Goal: Information Seeking & Learning: Learn about a topic

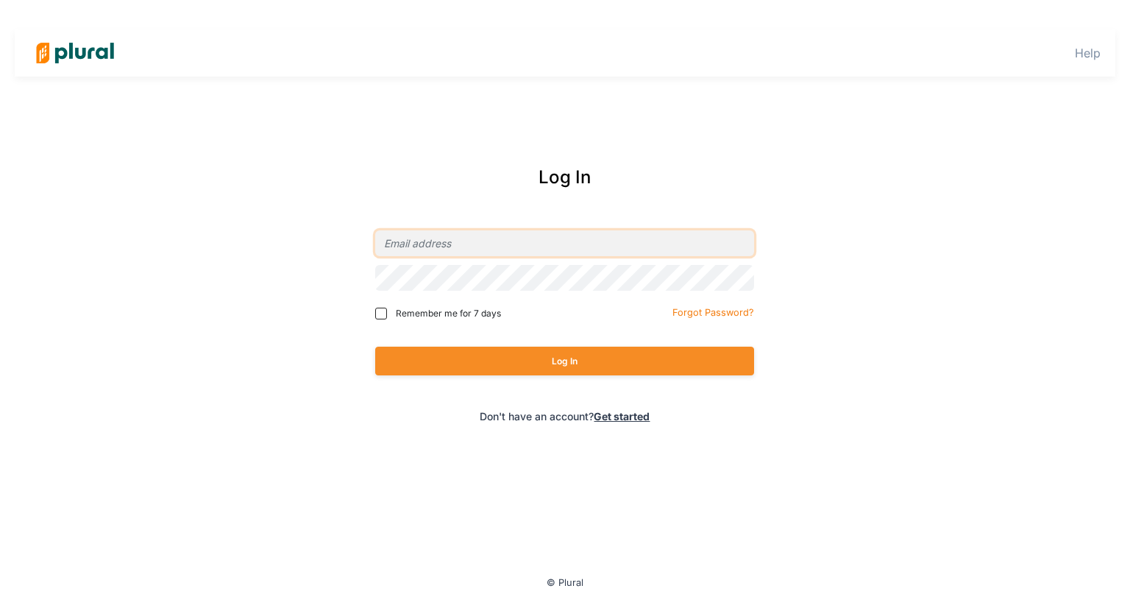
type input "[EMAIL_ADDRESS][DOMAIN_NAME]"
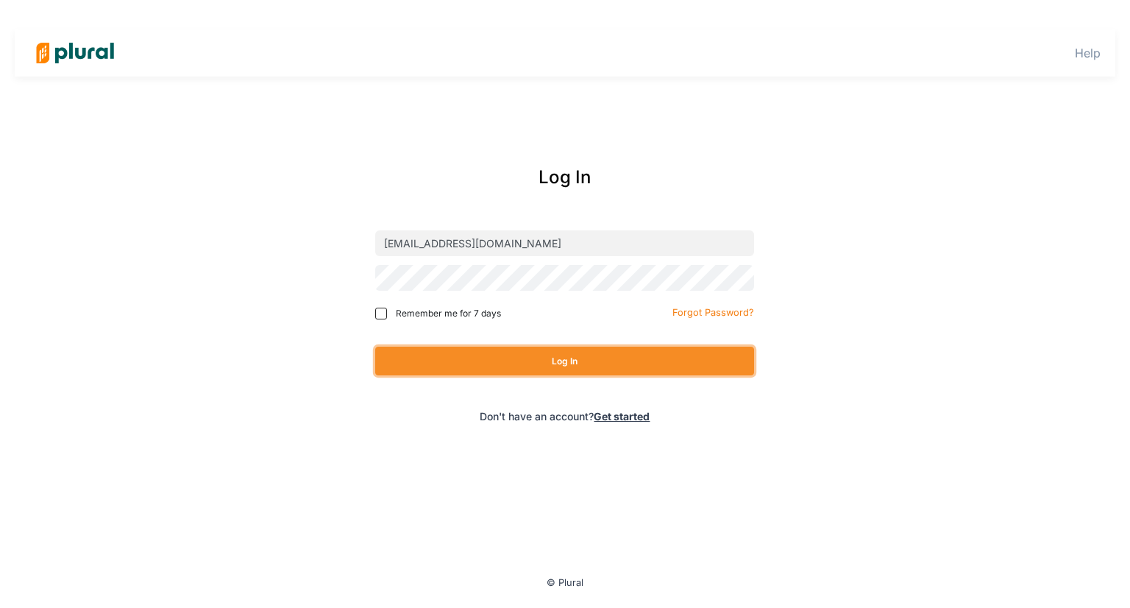
click at [574, 369] on button "Log In" at bounding box center [564, 361] width 379 height 29
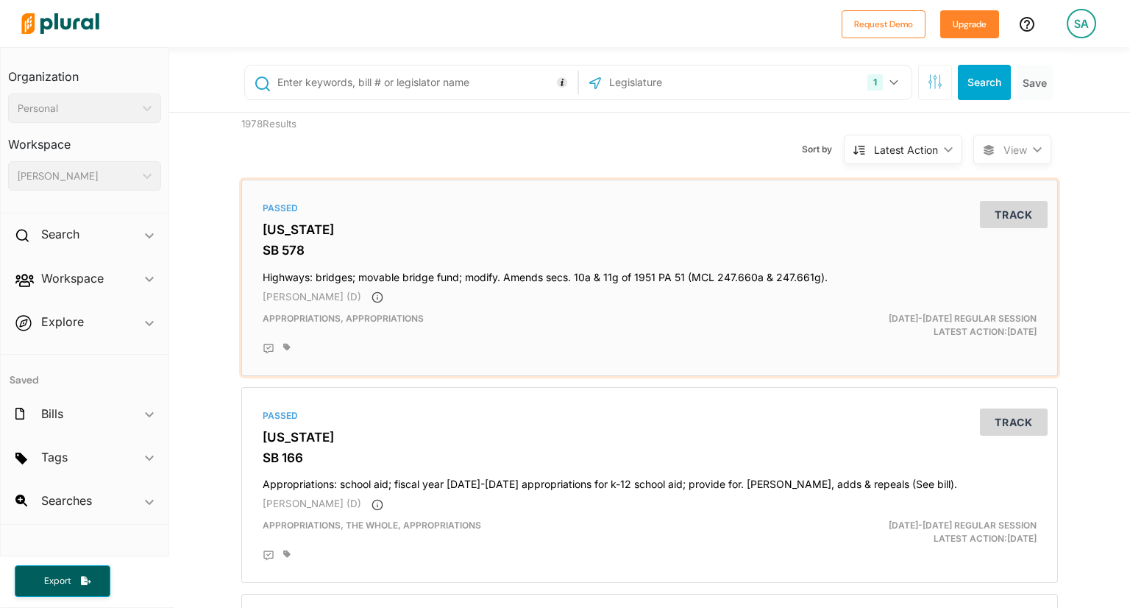
click at [341, 275] on h4 "Highways: bridges; movable bridge fund; modify. Amends secs. 10a & 11g of 1951 …" at bounding box center [650, 274] width 774 height 20
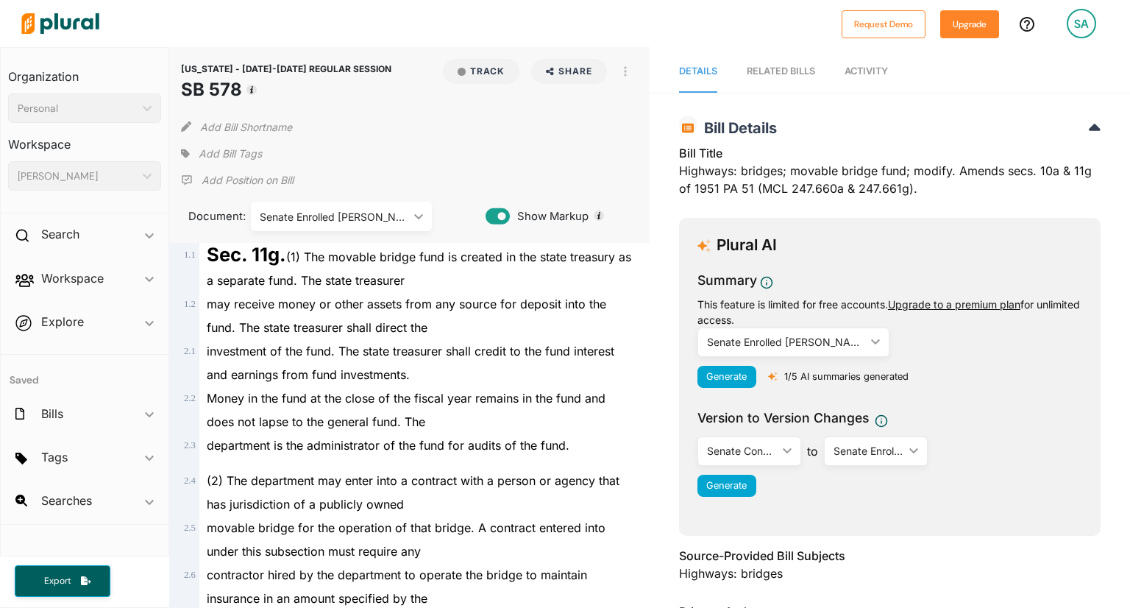
click at [485, 401] on span "Money in the fund at the close of the fiscal year remains in the fund and does …" at bounding box center [406, 410] width 399 height 38
click at [465, 283] on div "Sec. 11g. (1) The movable bridge fund is created in the state treasury as a sep…" at bounding box center [415, 267] width 433 height 49
click at [863, 71] on span "Activity" at bounding box center [866, 71] width 43 height 11
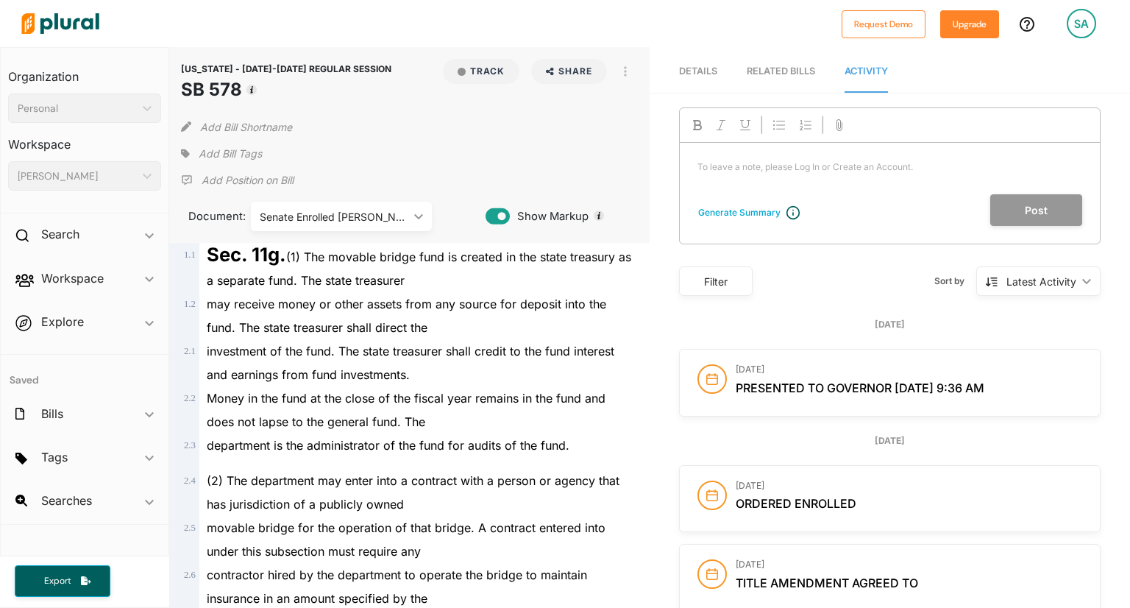
click at [795, 83] on link "RELATED BILLS" at bounding box center [781, 72] width 68 height 42
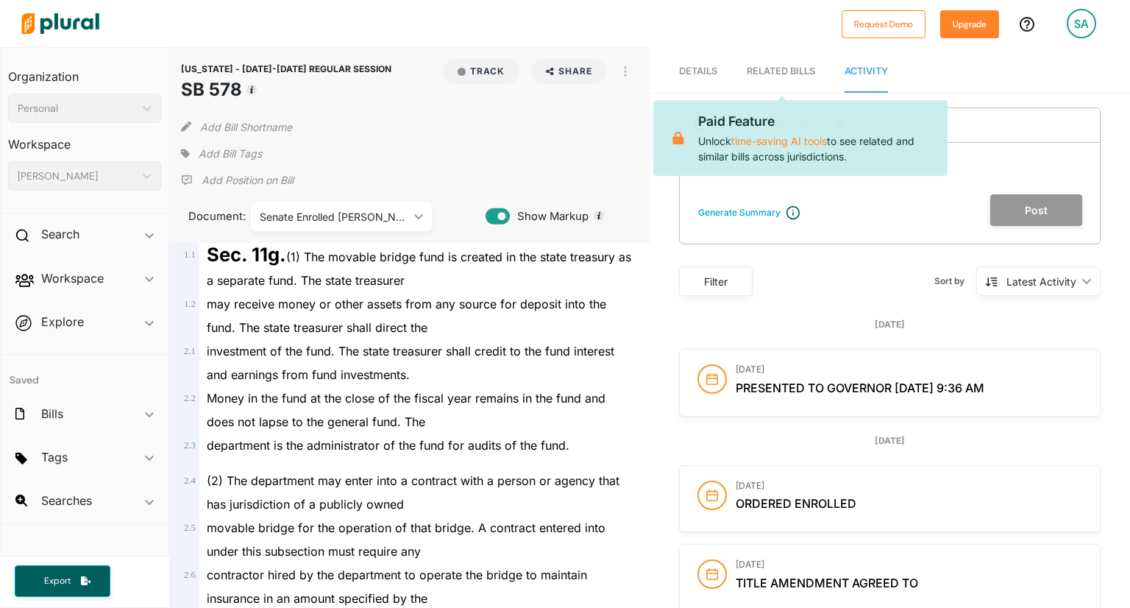
click at [143, 322] on span "Explore ic_keyboard_arrow_down Overview" at bounding box center [85, 325] width 168 height 40
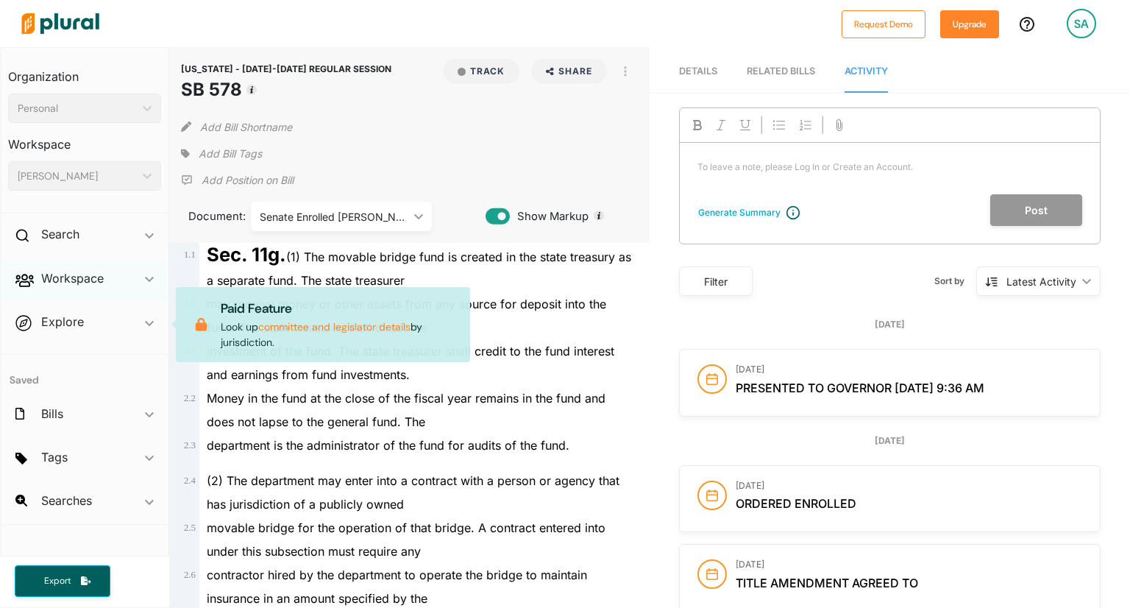
click at [149, 277] on icon "ic_keyboard_arrow_down" at bounding box center [149, 279] width 9 height 7
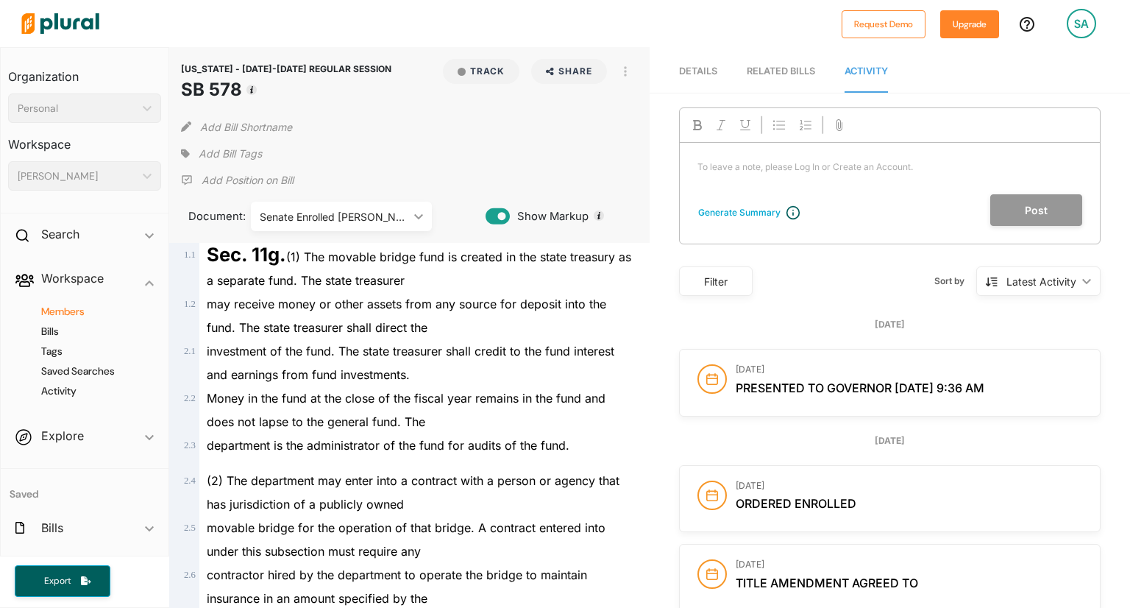
click at [74, 308] on h4 "Members" at bounding box center [88, 312] width 131 height 14
